Goal: Navigation & Orientation: Find specific page/section

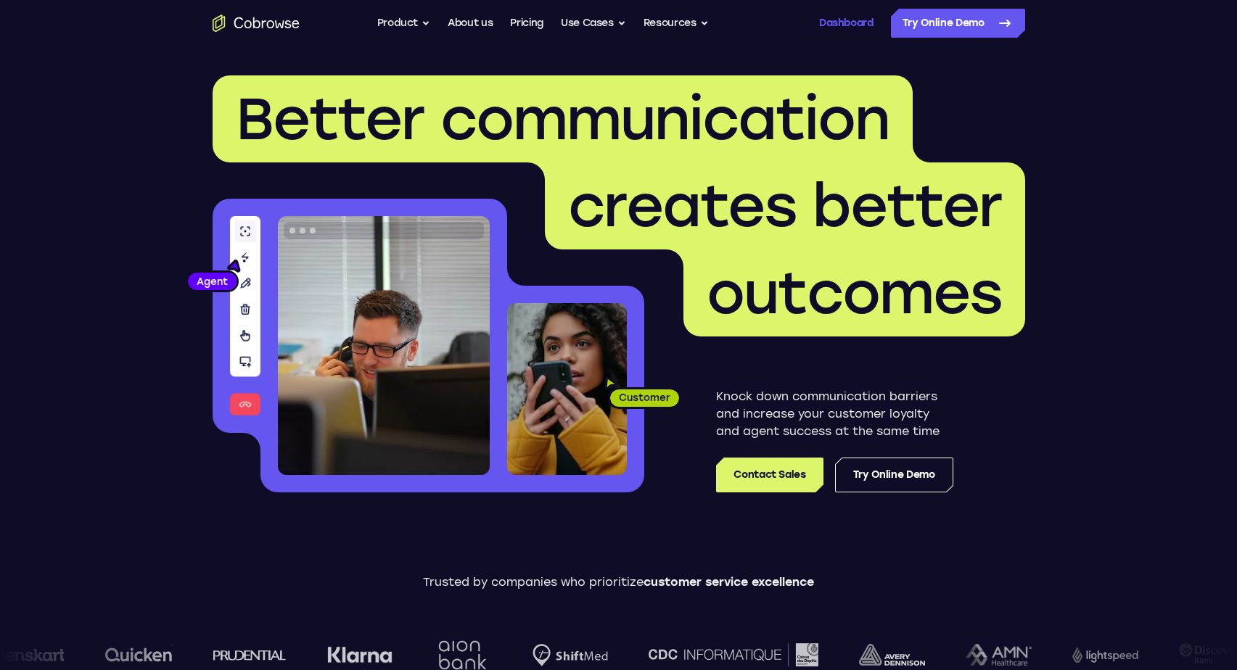
click at [859, 22] on link "Dashboard" at bounding box center [846, 23] width 54 height 29
click at [792, 25] on link "Log In" at bounding box center [800, 23] width 29 height 29
click at [834, 16] on link "Dashboard" at bounding box center [846, 23] width 54 height 29
